Goal: Information Seeking & Learning: Learn about a topic

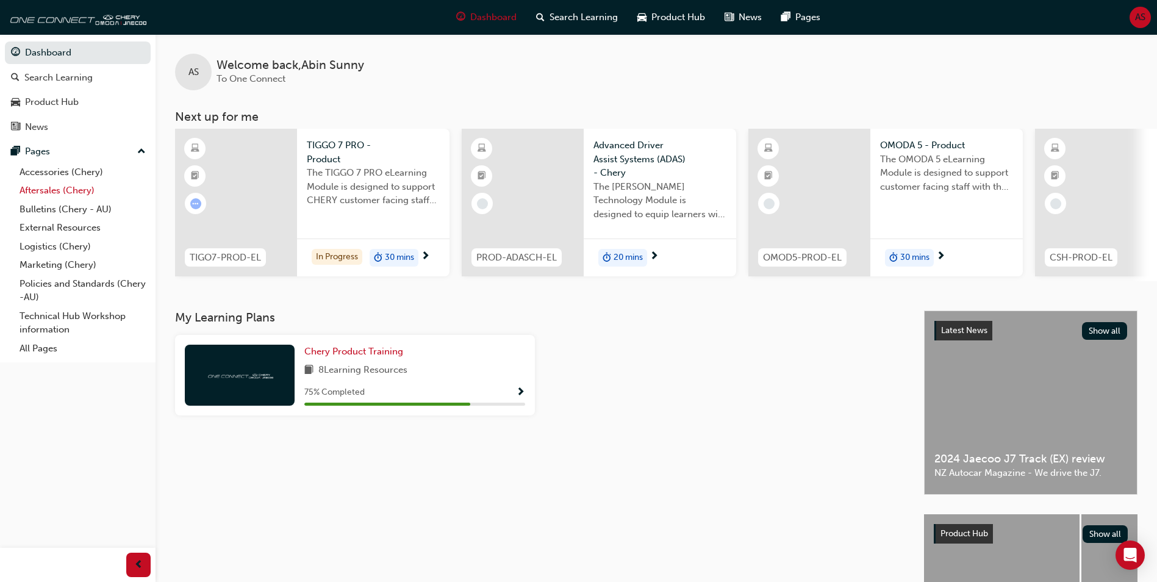
click at [74, 194] on link "Aftersales (Chery)" at bounding box center [83, 190] width 136 height 19
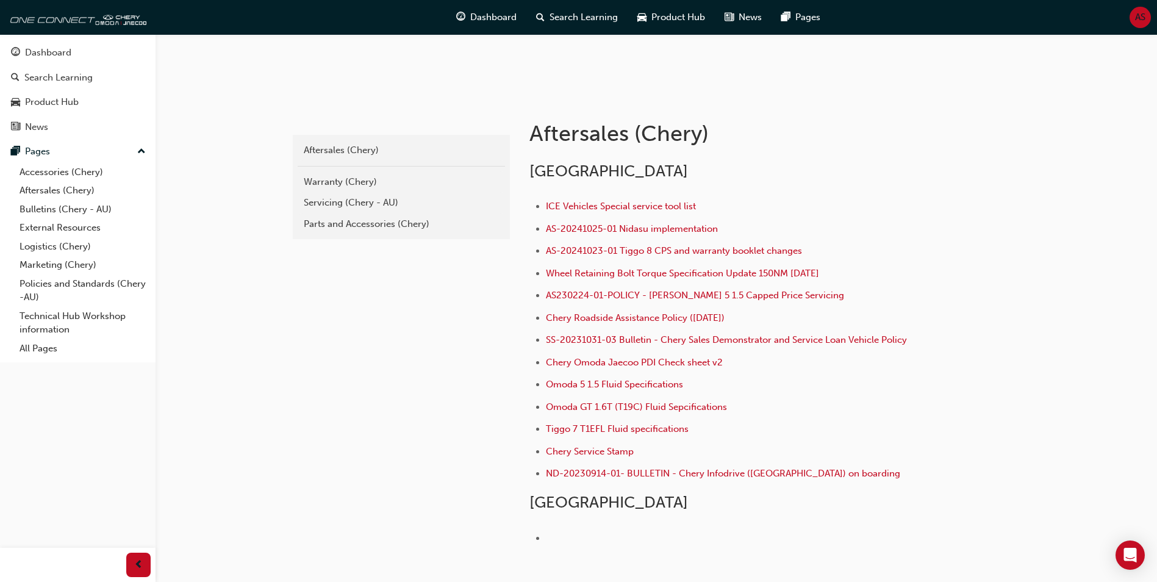
scroll to position [183, 0]
click at [385, 204] on div "Servicing (Chery - AU)" at bounding box center [401, 202] width 195 height 14
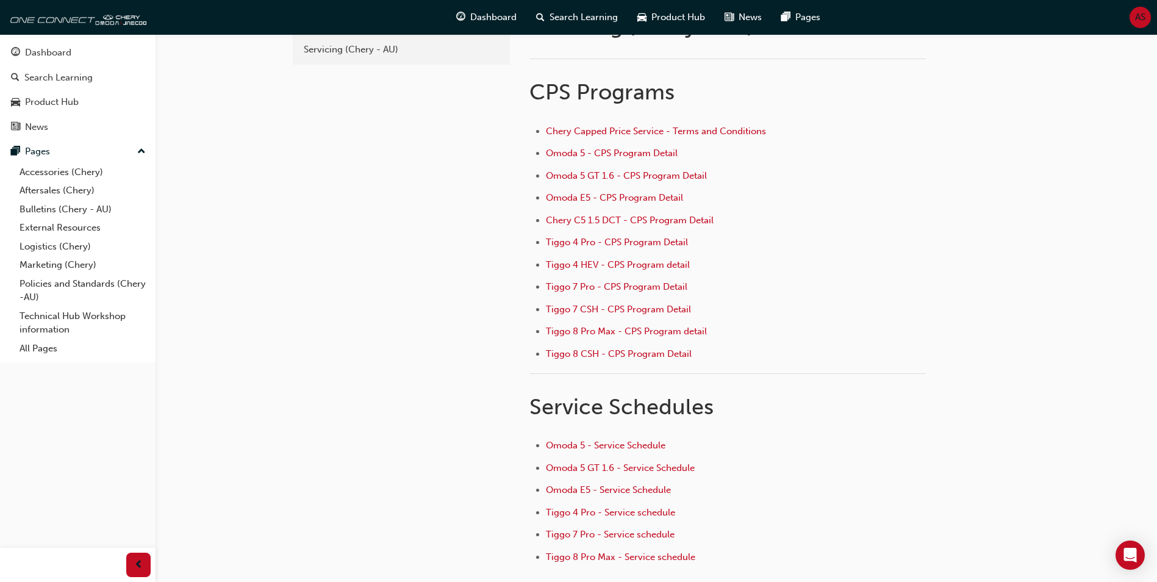
scroll to position [61, 0]
click at [623, 263] on span "Tiggo 4 HEV - CPS Program detail" at bounding box center [618, 264] width 144 height 11
